Goal: Check status: Check status

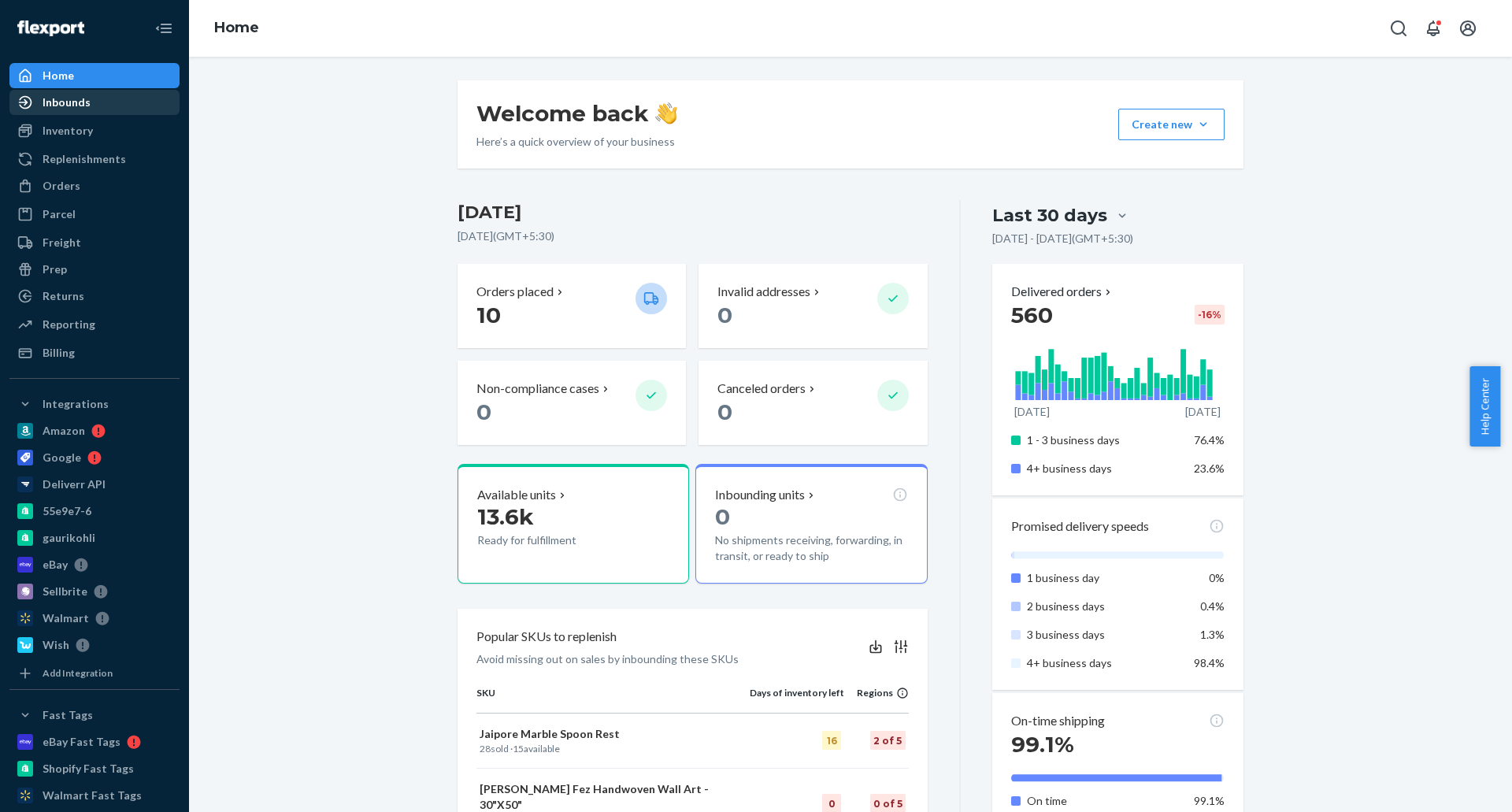
click at [100, 105] on div "Inbounds" at bounding box center [94, 102] width 167 height 22
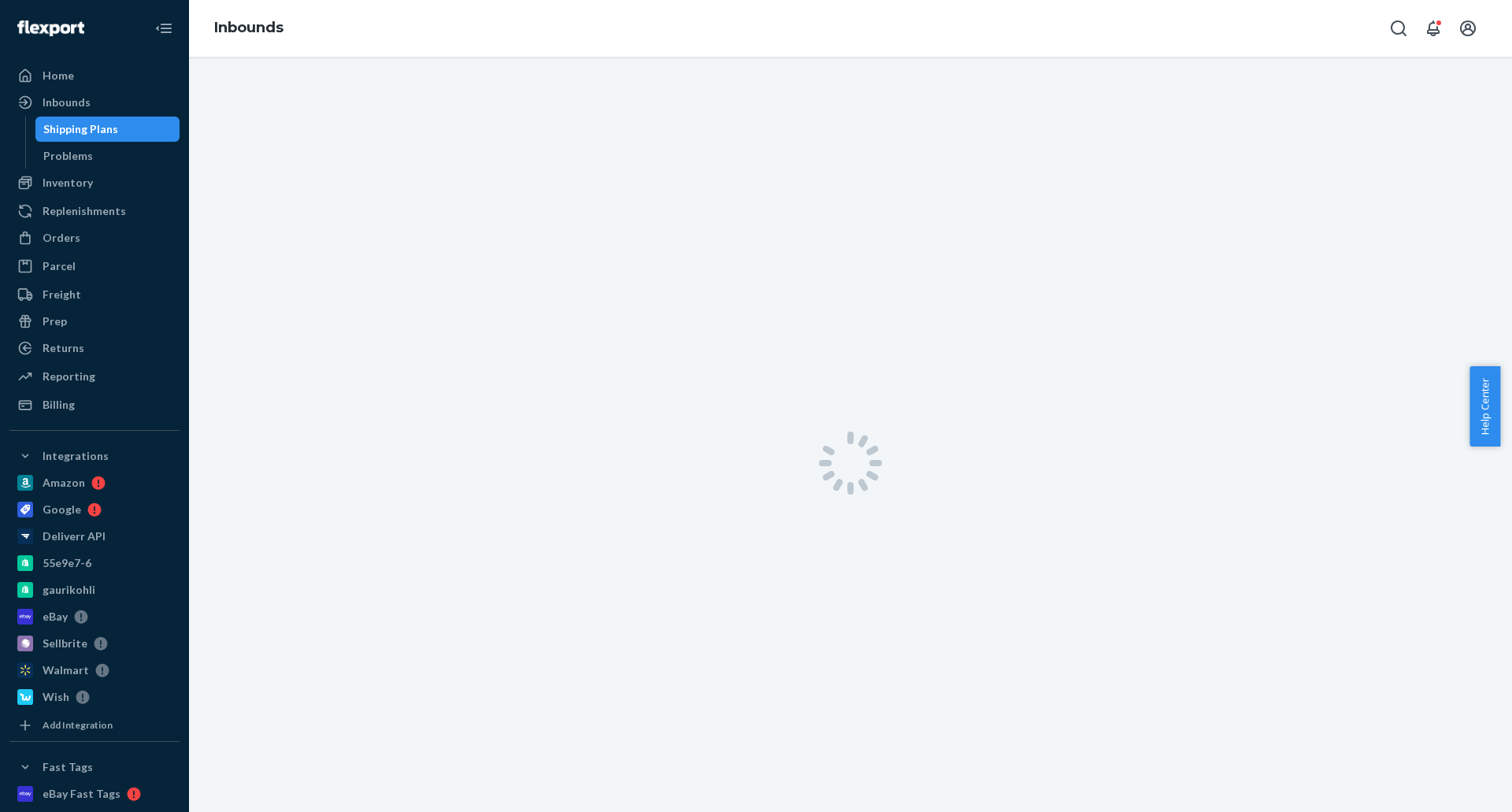
click at [114, 131] on div "Shipping Plans" at bounding box center [81, 128] width 74 height 16
click at [112, 180] on div "Inventory" at bounding box center [94, 183] width 167 height 22
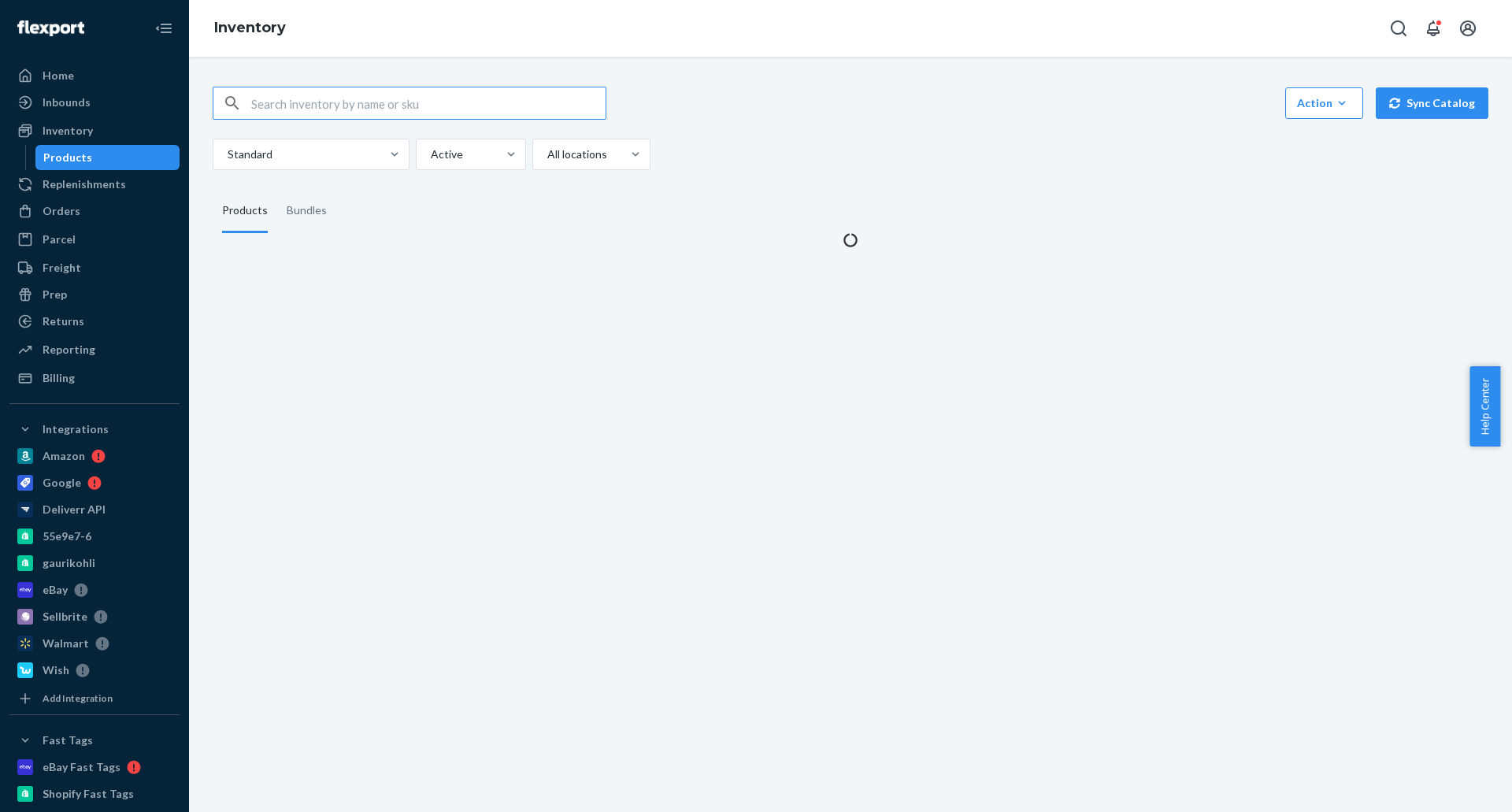
drag, startPoint x: 351, startPoint y: 89, endPoint x: 349, endPoint y: 102, distance: 13.2
click at [351, 89] on input "text" at bounding box center [428, 103] width 355 height 32
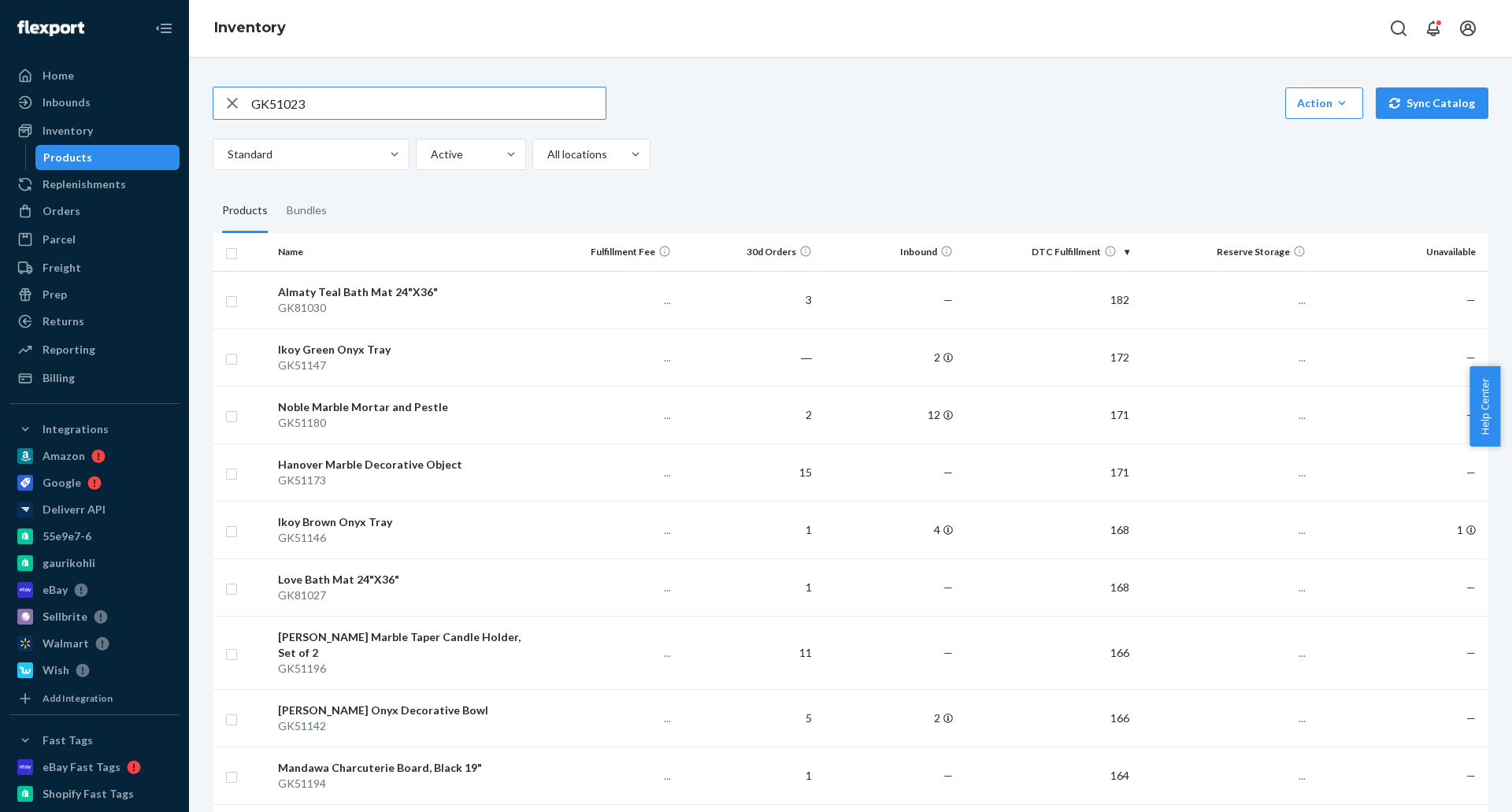
type input "GK51023"
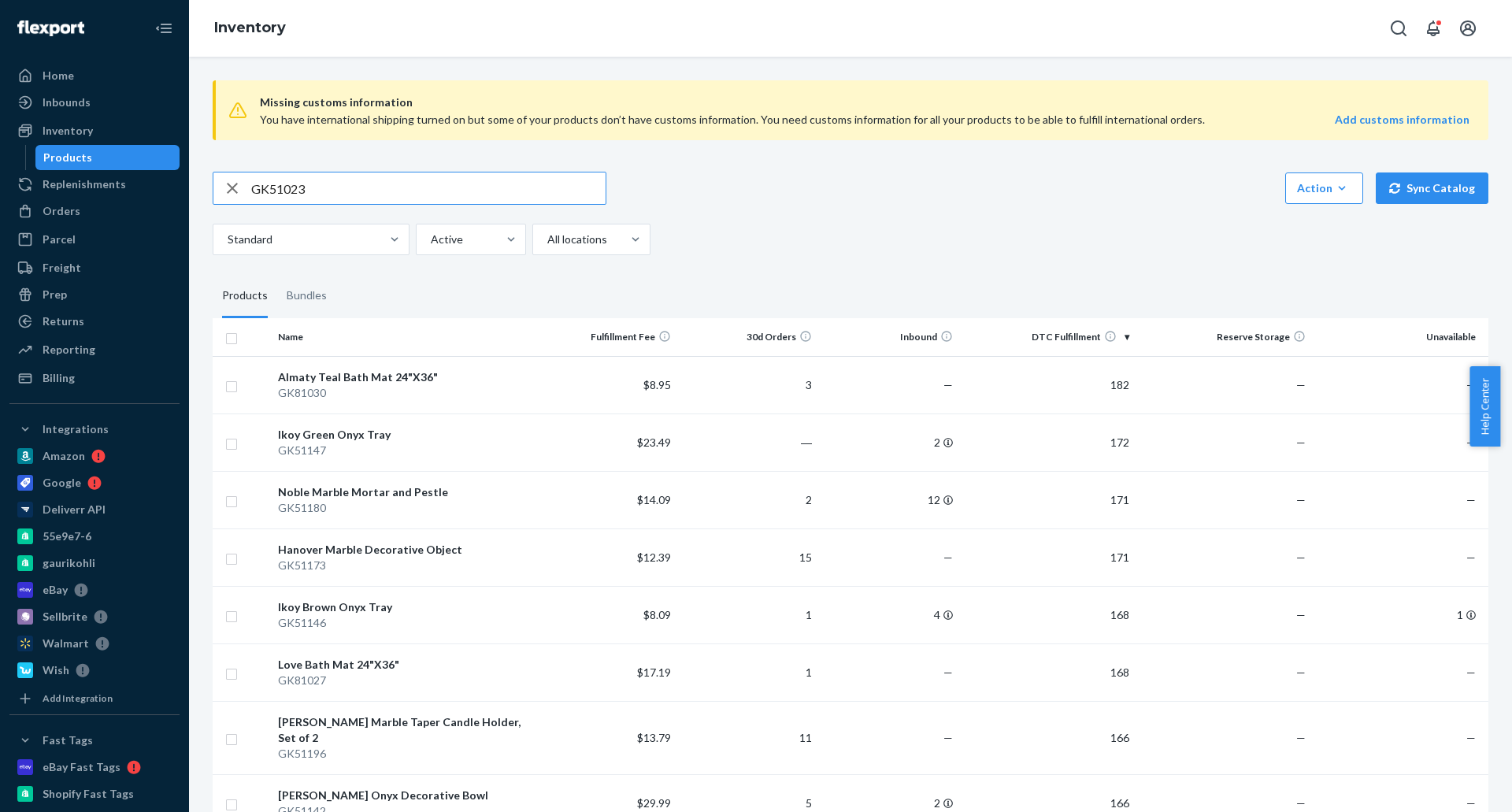
click at [358, 175] on input "GK51023" at bounding box center [428, 188] width 355 height 32
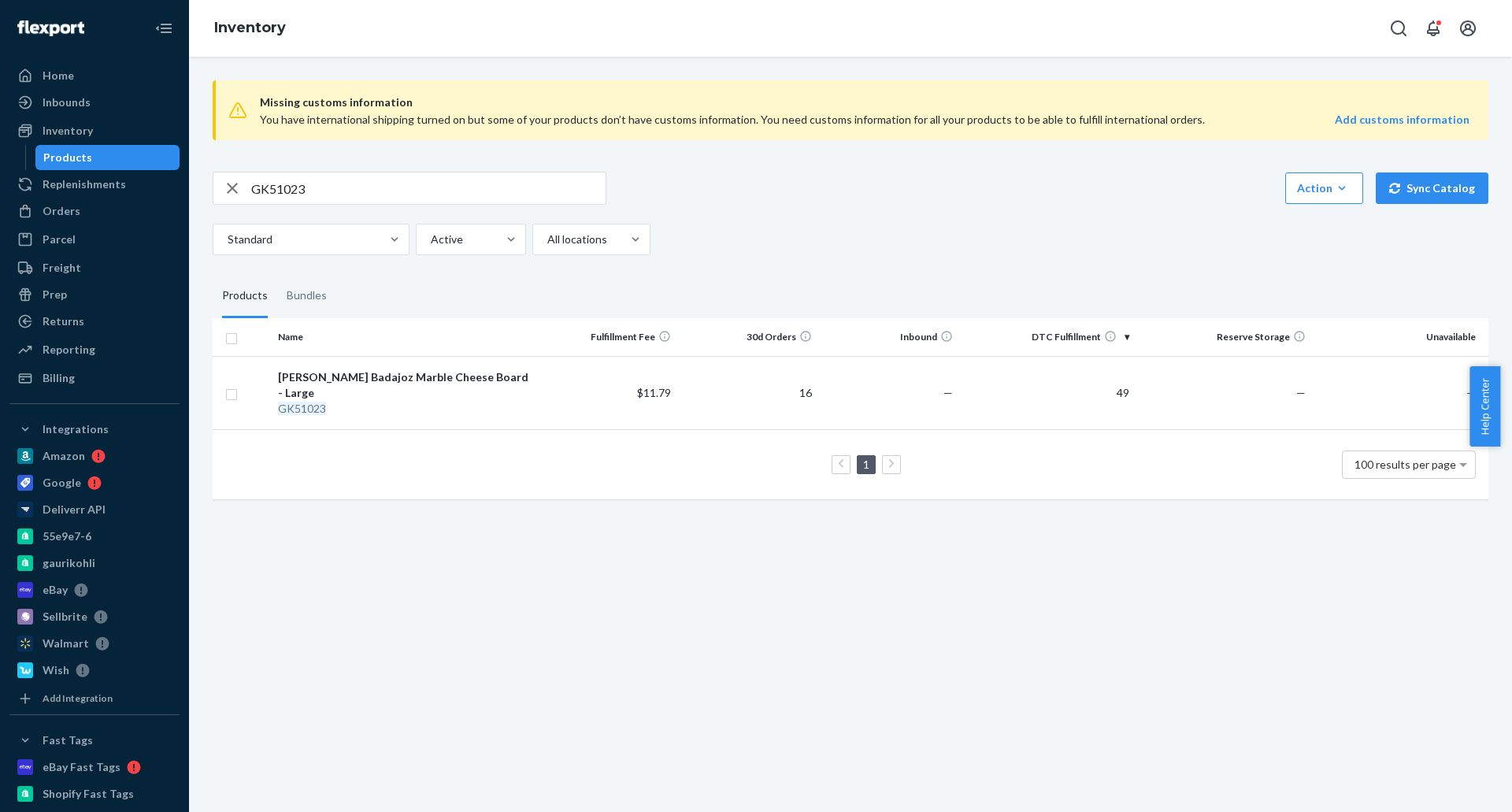
click at [235, 190] on icon "button" at bounding box center [233, 188] width 19 height 32
drag, startPoint x: 360, startPoint y: 195, endPoint x: 368, endPoint y: 198, distance: 8.5
click at [361, 195] on input "text" at bounding box center [428, 188] width 355 height 32
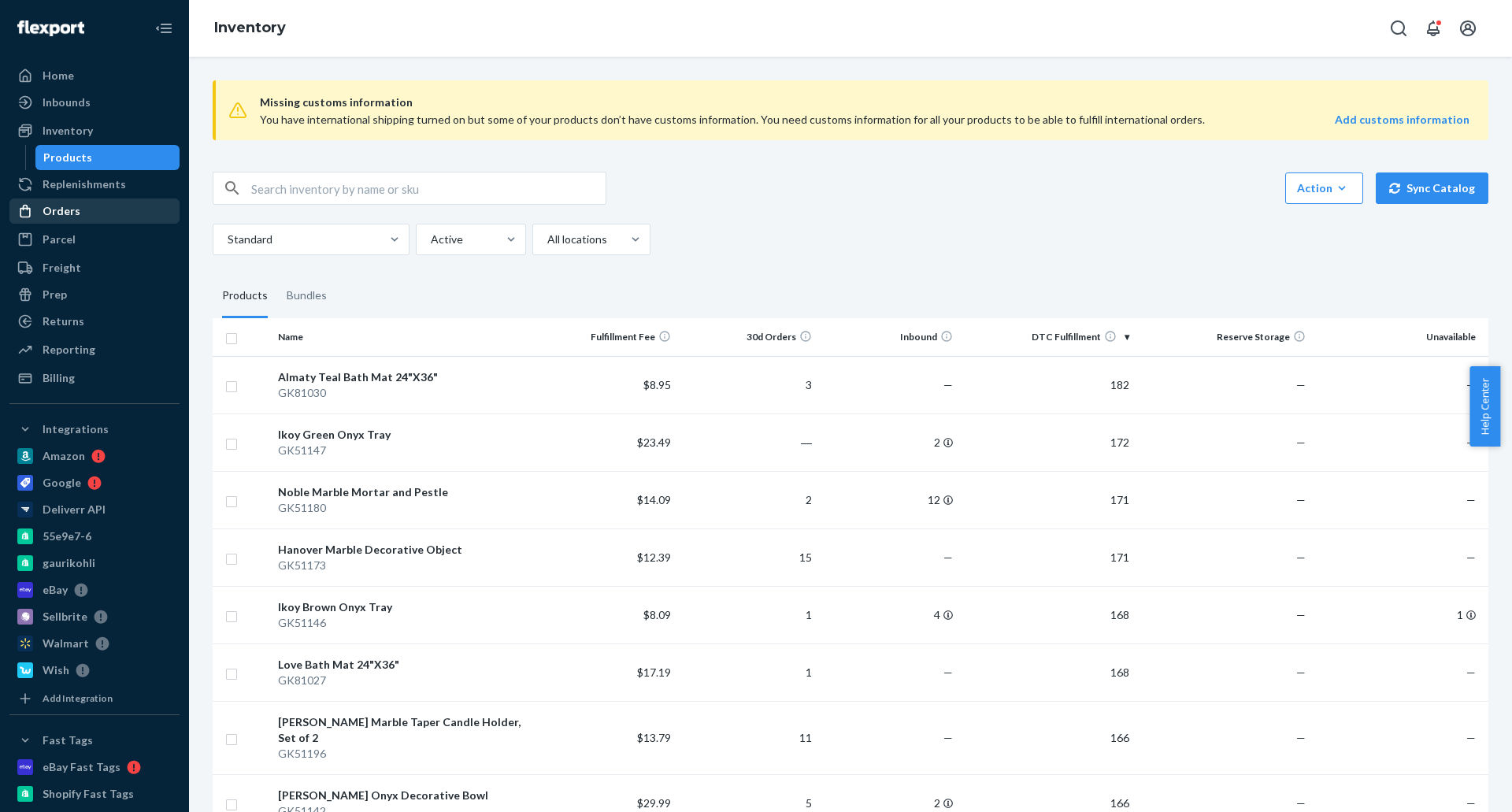
click at [89, 210] on div "Orders" at bounding box center [94, 211] width 167 height 22
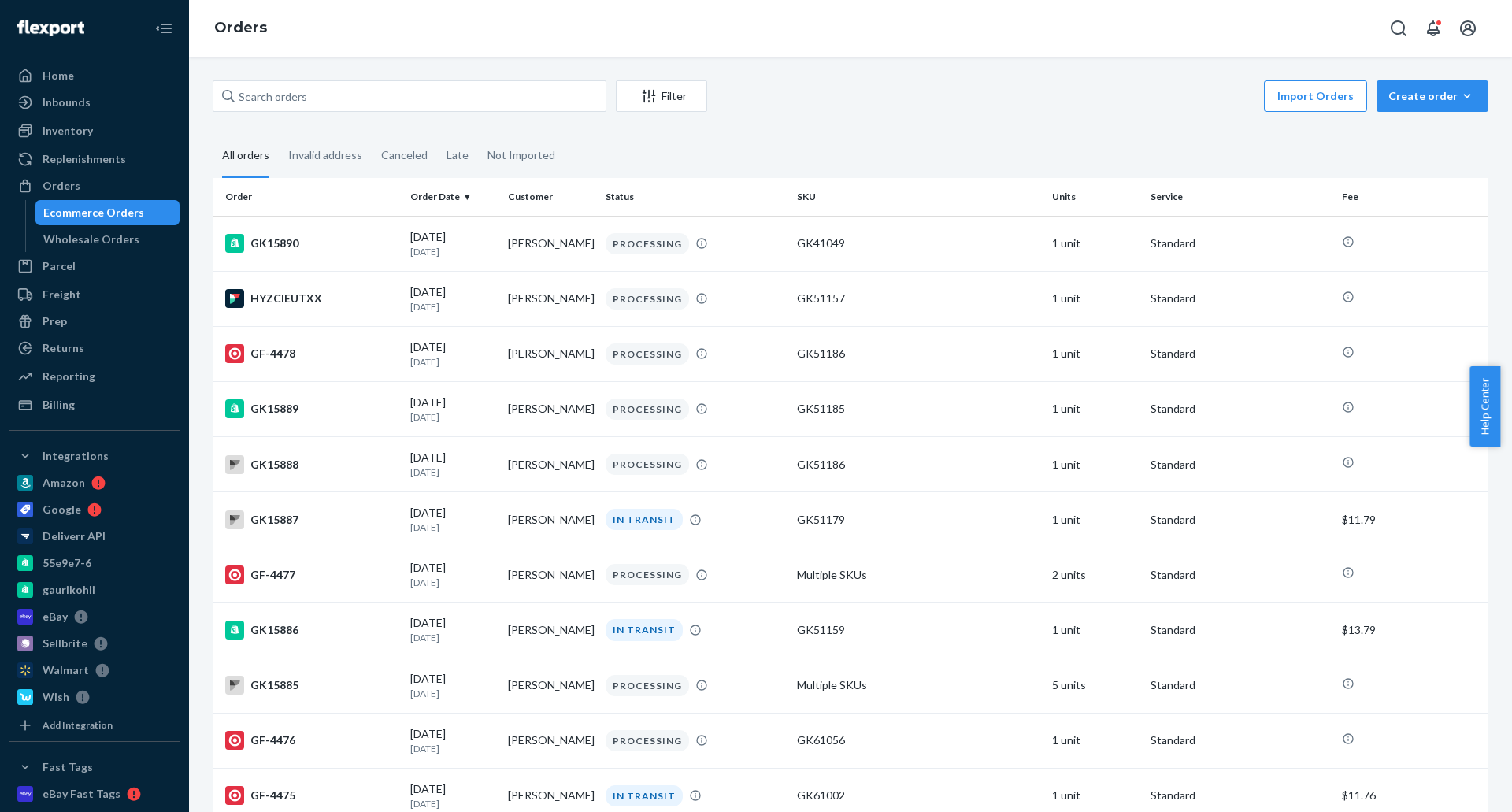
click at [74, 61] on div "Home Inbounds Shipping Plans Problems Inventory Products Replenishments Orders …" at bounding box center [94, 406] width 189 height 812
click at [74, 65] on div "Home" at bounding box center [94, 75] width 167 height 22
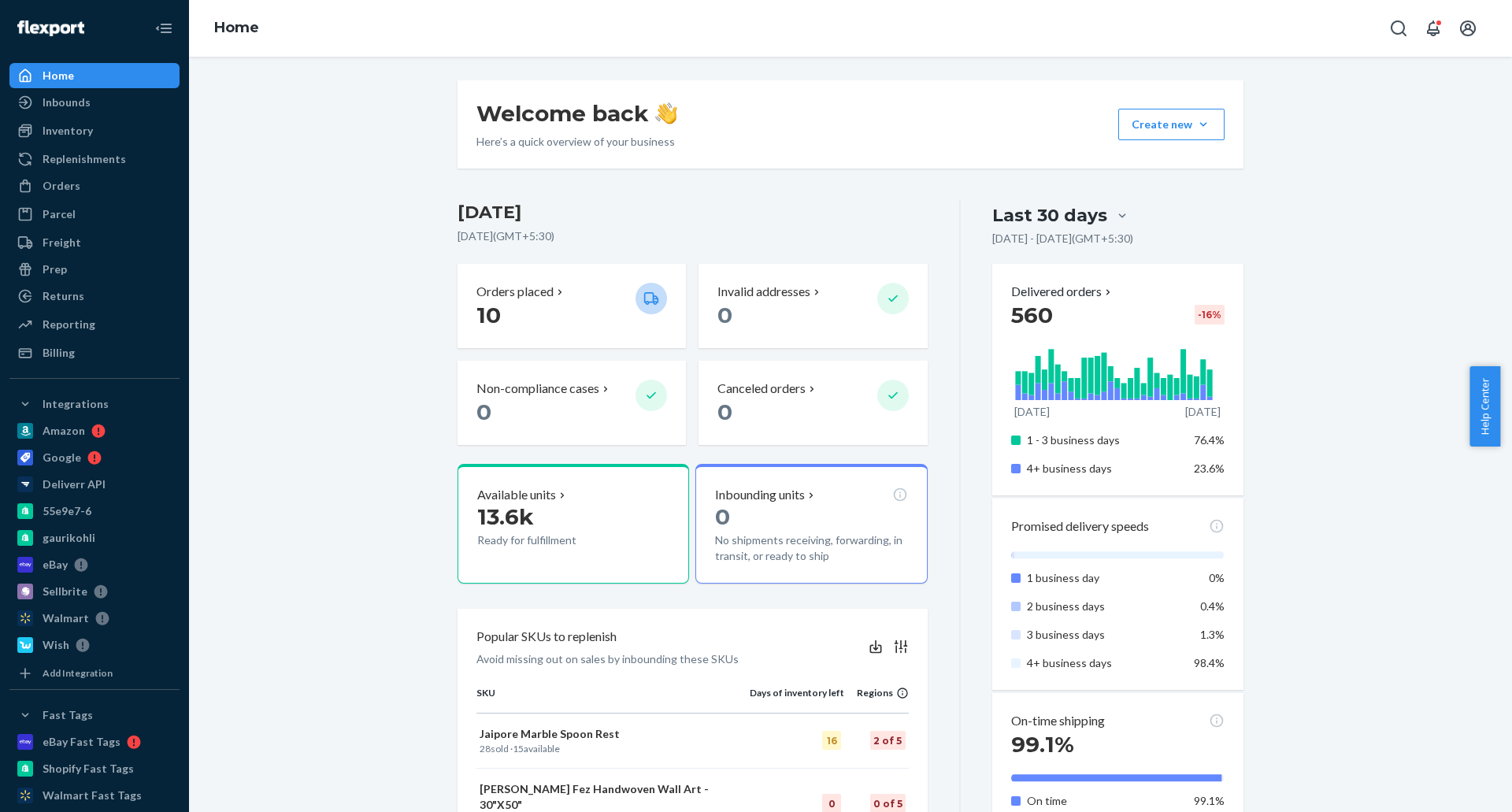
click at [345, 306] on div "Welcome back Here’s a quick overview of your business Create new Create new inb…" at bounding box center [850, 821] width 1299 height 1483
